Goal: Task Accomplishment & Management: Manage account settings

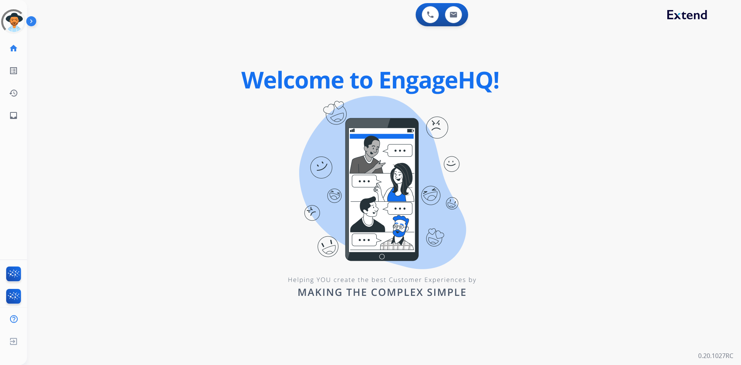
click at [77, 207] on div "0 Voice Interactions 0 Email Interactions swap_horiz Break voice bridge close_f…" at bounding box center [384, 182] width 714 height 365
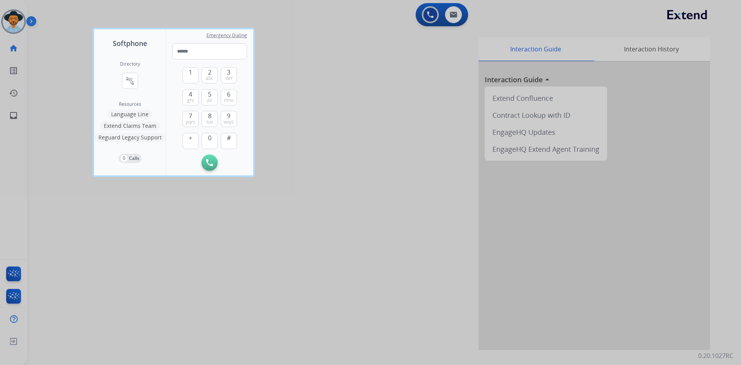
click at [77, 207] on div at bounding box center [370, 182] width 741 height 365
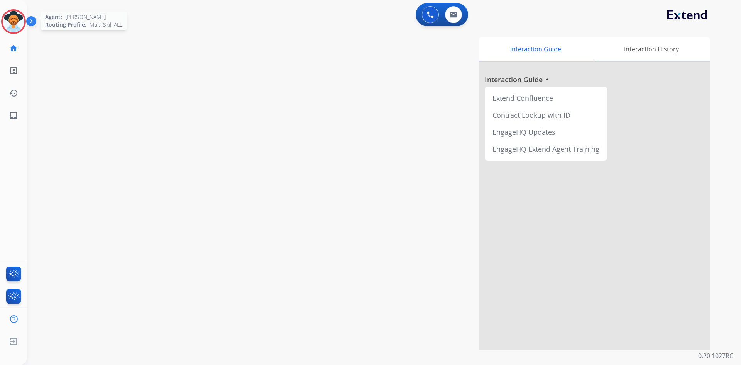
click at [11, 17] on img at bounding box center [14, 22] width 22 height 22
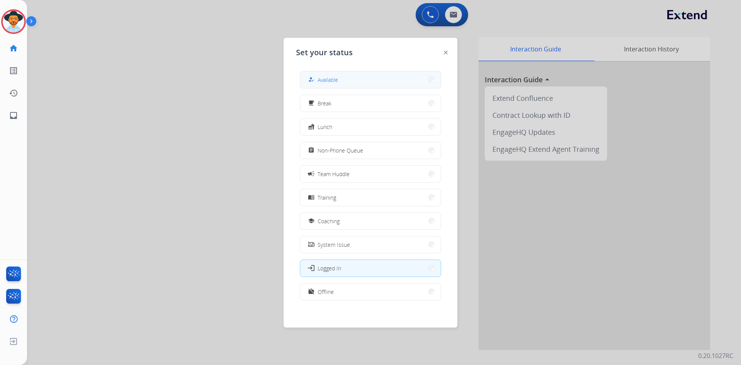
click at [334, 75] on button "how_to_reg Available" at bounding box center [370, 79] width 141 height 17
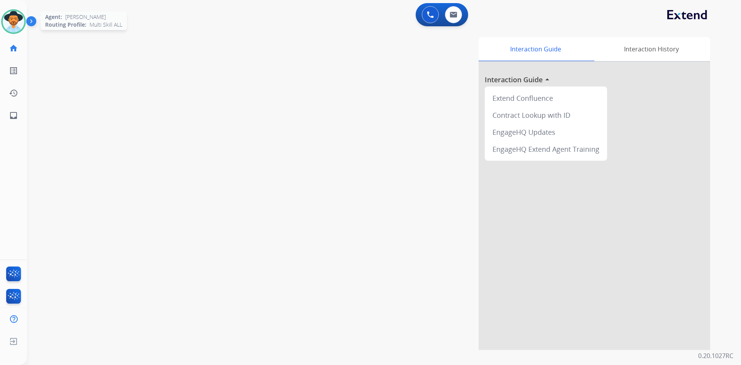
click at [15, 25] on img at bounding box center [14, 22] width 22 height 22
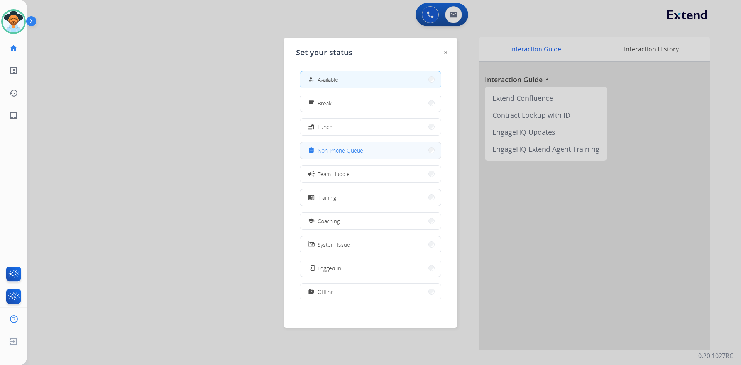
click at [375, 149] on button "assignment Non-Phone Queue" at bounding box center [370, 150] width 141 height 17
